Goal: Information Seeking & Learning: Learn about a topic

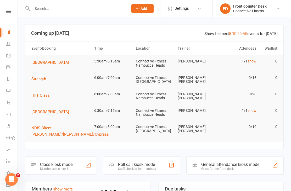
click at [91, 11] on input "text" at bounding box center [78, 8] width 94 height 7
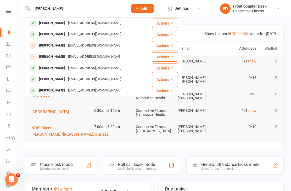
type input "Mark sim"
click at [92, 24] on div "Anooc3375@gmail.com" at bounding box center [94, 23] width 56 height 8
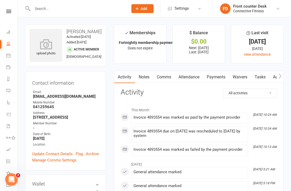
click at [225, 75] on link "Payments" at bounding box center [216, 77] width 26 height 12
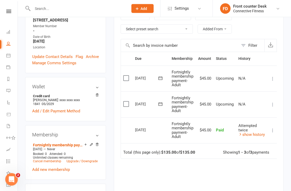
scroll to position [98, 0]
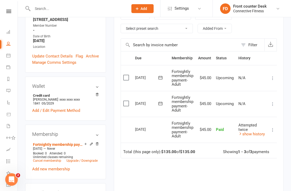
click at [9, 39] on link "People" at bounding box center [12, 44] width 12 height 12
select select "100"
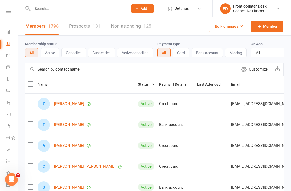
click at [8, 29] on link "Dashboard" at bounding box center [12, 33] width 12 height 12
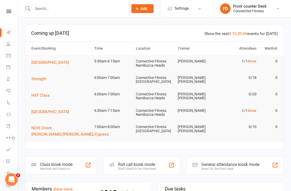
click at [253, 61] on link "show" at bounding box center [252, 61] width 9 height 4
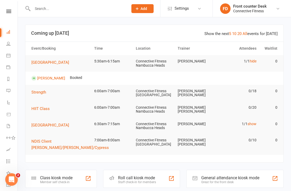
click at [250, 63] on link "hide" at bounding box center [253, 61] width 7 height 4
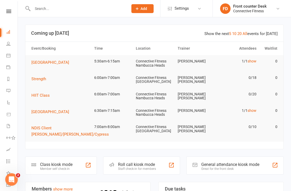
click at [253, 111] on link "show" at bounding box center [252, 111] width 9 height 4
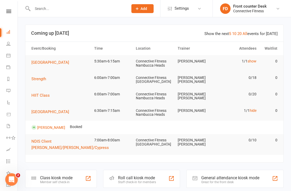
click at [250, 109] on link "hide" at bounding box center [253, 111] width 7 height 4
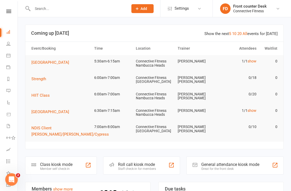
click at [253, 63] on link "show" at bounding box center [252, 61] width 9 height 4
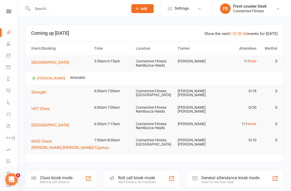
click at [255, 63] on link "hide" at bounding box center [253, 61] width 7 height 4
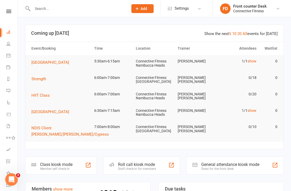
click at [253, 110] on link "show" at bounding box center [252, 111] width 9 height 4
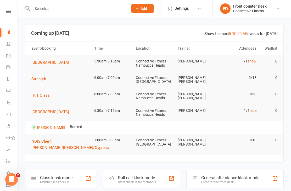
click at [251, 111] on link "hide" at bounding box center [253, 111] width 7 height 4
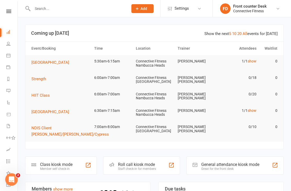
click at [236, 34] on link "10" at bounding box center [234, 33] width 4 height 5
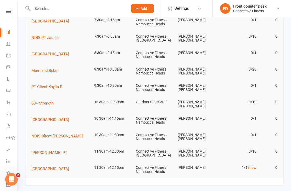
scroll to position [137, 0]
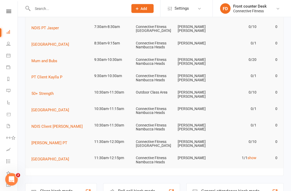
click at [253, 156] on link "show" at bounding box center [252, 158] width 9 height 4
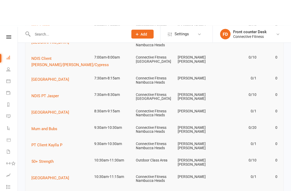
scroll to position [0, 0]
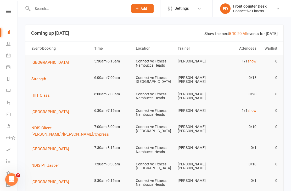
click at [240, 35] on link "20" at bounding box center [239, 33] width 4 height 5
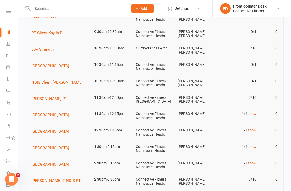
scroll to position [182, 0]
click at [252, 128] on link "show" at bounding box center [252, 130] width 9 height 4
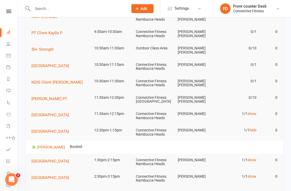
click at [250, 128] on link "hide" at bounding box center [253, 130] width 7 height 4
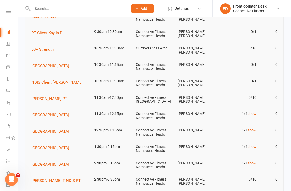
click at [252, 145] on link "show" at bounding box center [252, 147] width 9 height 4
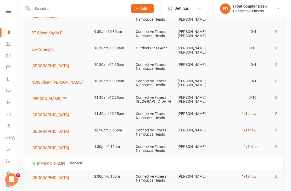
click at [250, 145] on link "hide" at bounding box center [253, 147] width 7 height 4
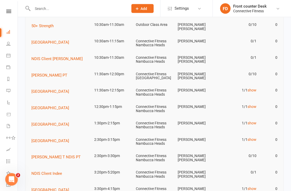
scroll to position [205, 0]
click at [251, 138] on link "show" at bounding box center [252, 140] width 9 height 4
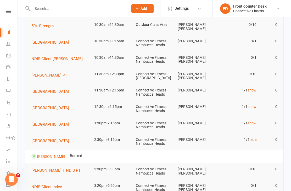
click at [251, 138] on link "hide" at bounding box center [253, 140] width 7 height 4
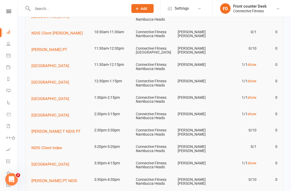
click at [253, 161] on link "show" at bounding box center [252, 163] width 9 height 4
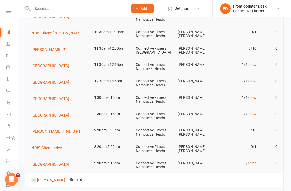
click at [250, 161] on link "hide" at bounding box center [253, 163] width 7 height 4
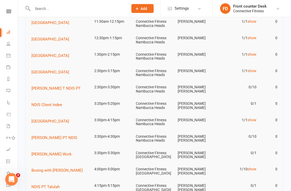
scroll to position [274, 0]
click at [253, 167] on link "show" at bounding box center [252, 169] width 9 height 4
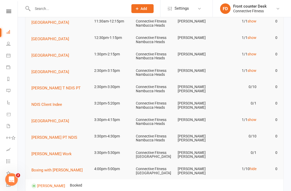
click at [252, 167] on link "hide" at bounding box center [253, 169] width 7 height 4
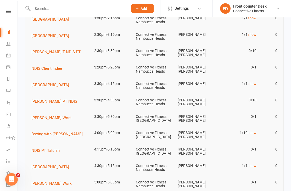
click at [251, 164] on link "show" at bounding box center [252, 166] width 9 height 4
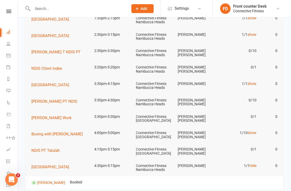
click at [250, 162] on td "1/1 hide" at bounding box center [238, 166] width 42 height 12
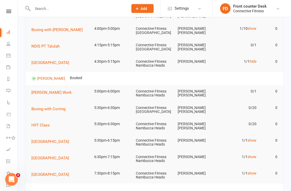
click at [254, 139] on link "show" at bounding box center [252, 141] width 9 height 4
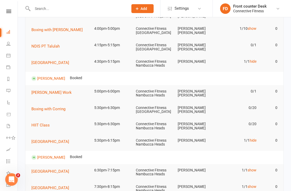
click at [253, 138] on link "hide" at bounding box center [253, 140] width 7 height 4
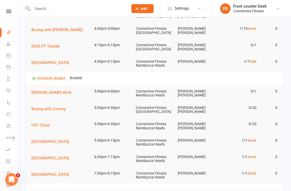
click at [252, 155] on link "show" at bounding box center [252, 157] width 9 height 4
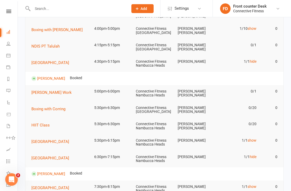
click at [250, 153] on td "1/1 hide" at bounding box center [238, 157] width 42 height 12
click at [252, 185] on link "show" at bounding box center [252, 187] width 9 height 4
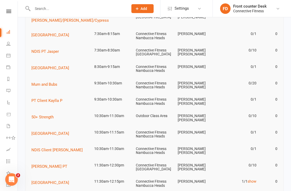
scroll to position [114, 0]
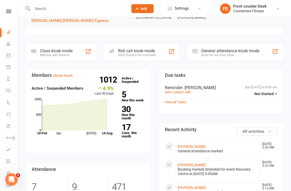
click at [125, 116] on link "30 New this month" at bounding box center [133, 112] width 22 height 15
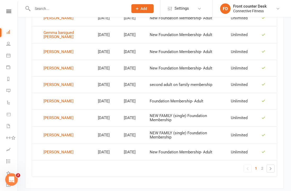
scroll to position [355, 0]
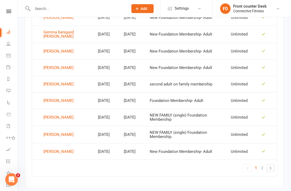
click at [270, 167] on link "»" at bounding box center [270, 168] width 7 height 7
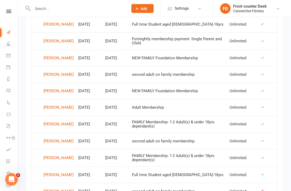
scroll to position [264, 0]
